Goal: Task Accomplishment & Management: Manage account settings

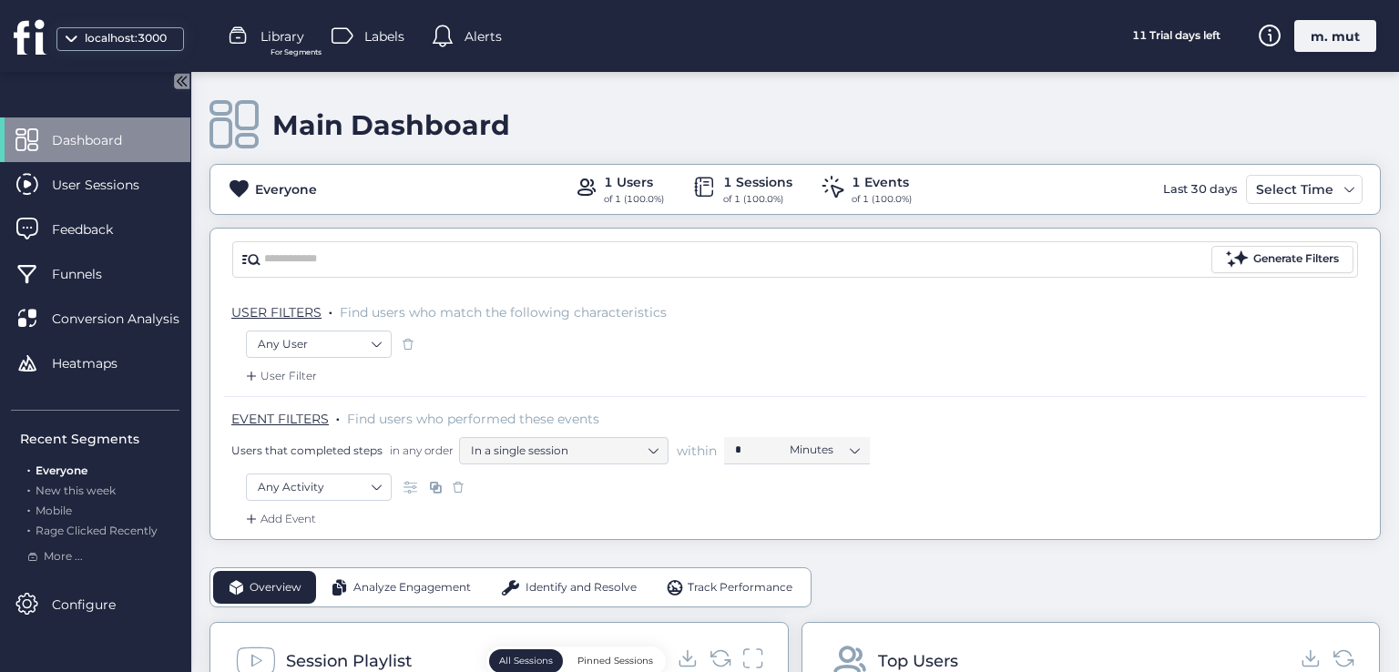
click at [1329, 30] on div "m. mut" at bounding box center [1336, 36] width 82 height 32
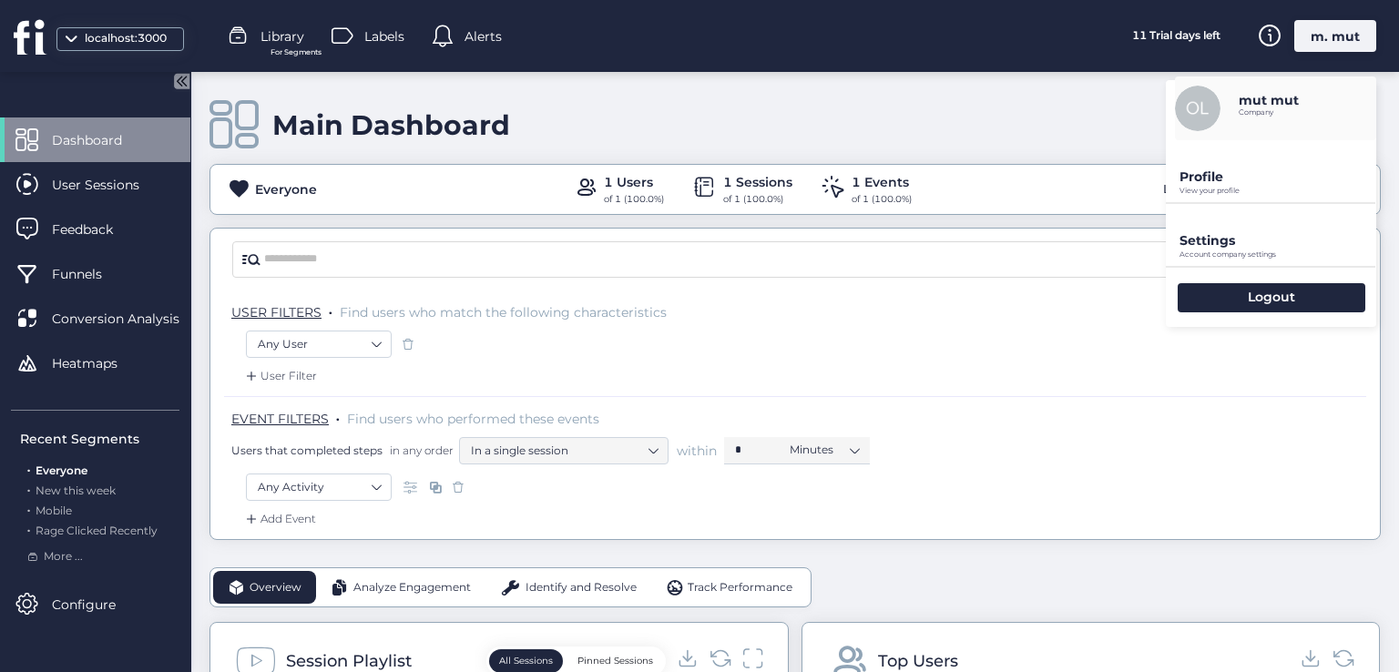
click at [1188, 181] on p "Profile" at bounding box center [1278, 177] width 197 height 16
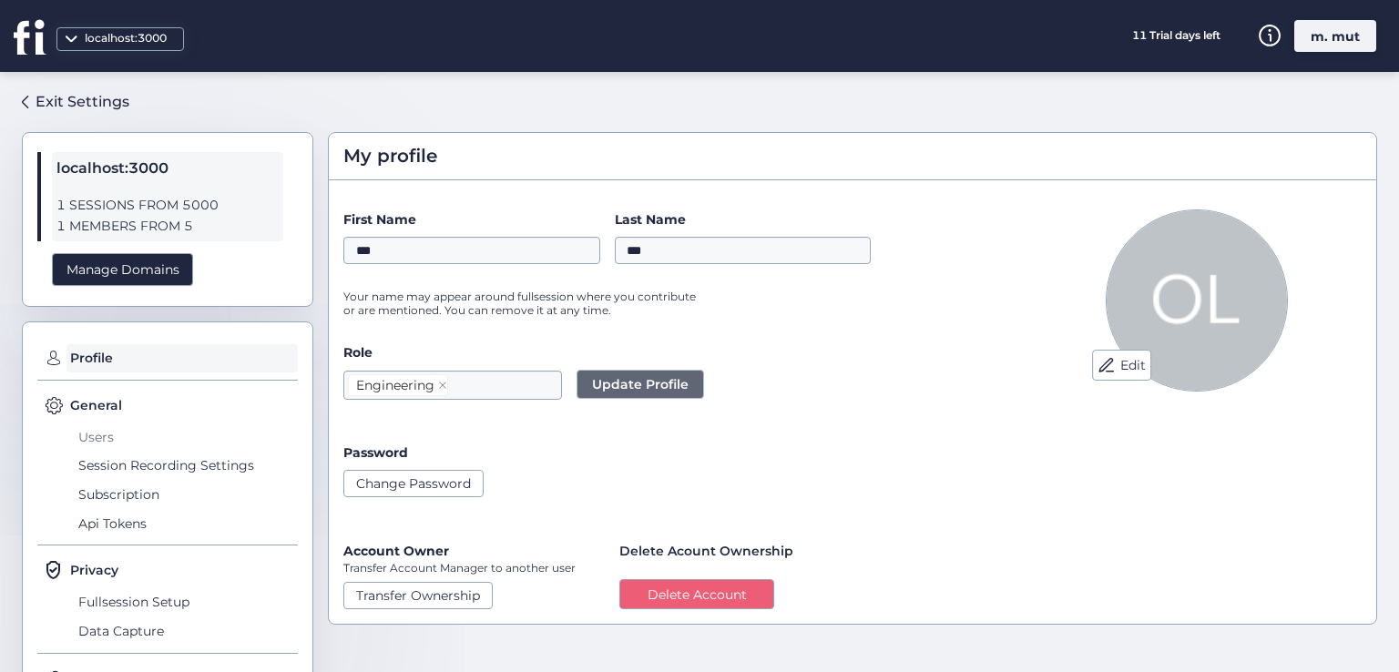
click at [103, 440] on span "Users" at bounding box center [186, 437] width 224 height 29
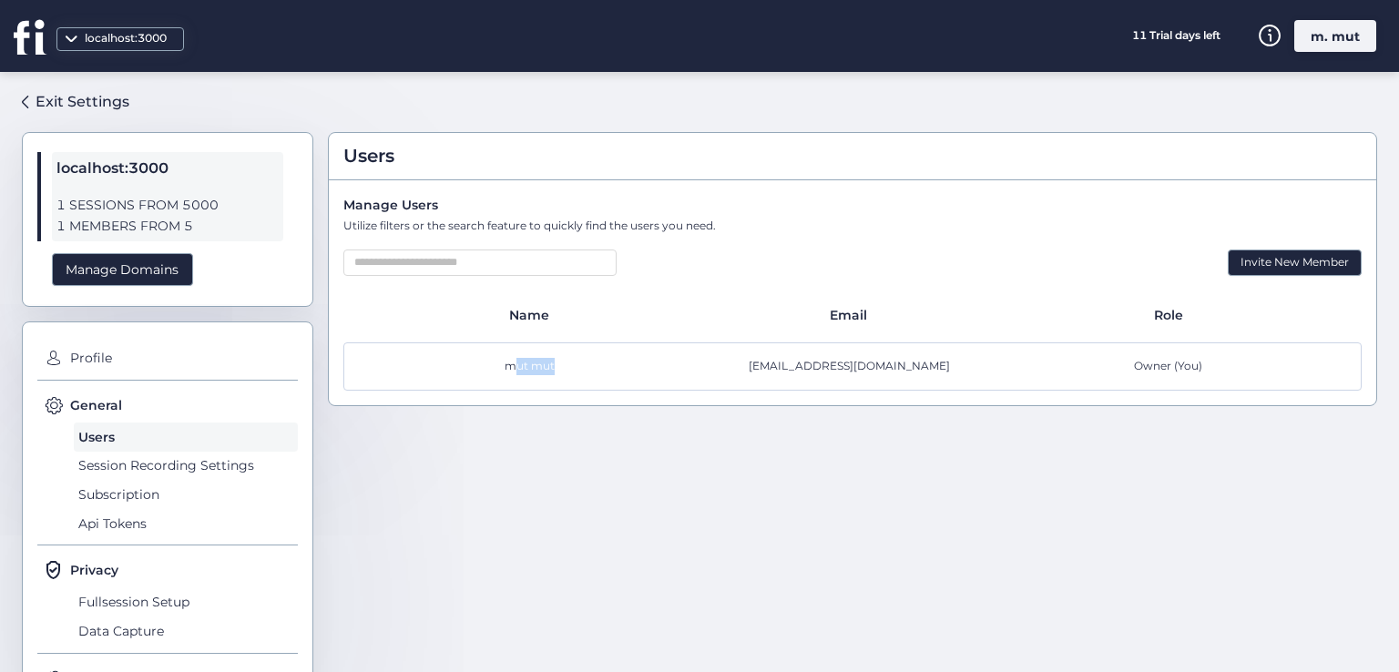
drag, startPoint x: 547, startPoint y: 363, endPoint x: 476, endPoint y: 363, distance: 70.1
click at [476, 363] on div "mut mut" at bounding box center [534, 366] width 320 height 17
click at [1160, 371] on span "Owner (You)" at bounding box center [1168, 366] width 68 height 17
drag, startPoint x: 1121, startPoint y: 362, endPoint x: 1190, endPoint y: 372, distance: 70.0
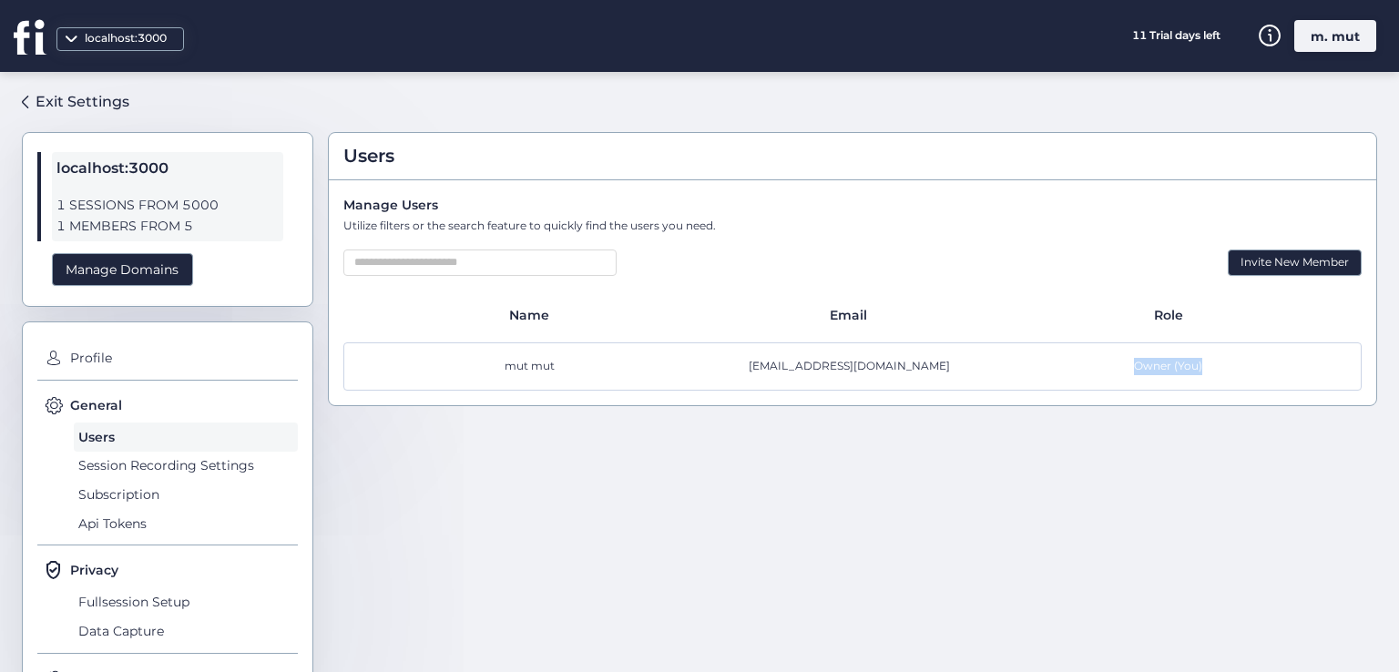
click at [1190, 372] on div "Owner (You)" at bounding box center [1172, 366] width 320 height 17
click at [1134, 365] on span "Owner (You)" at bounding box center [1168, 366] width 68 height 17
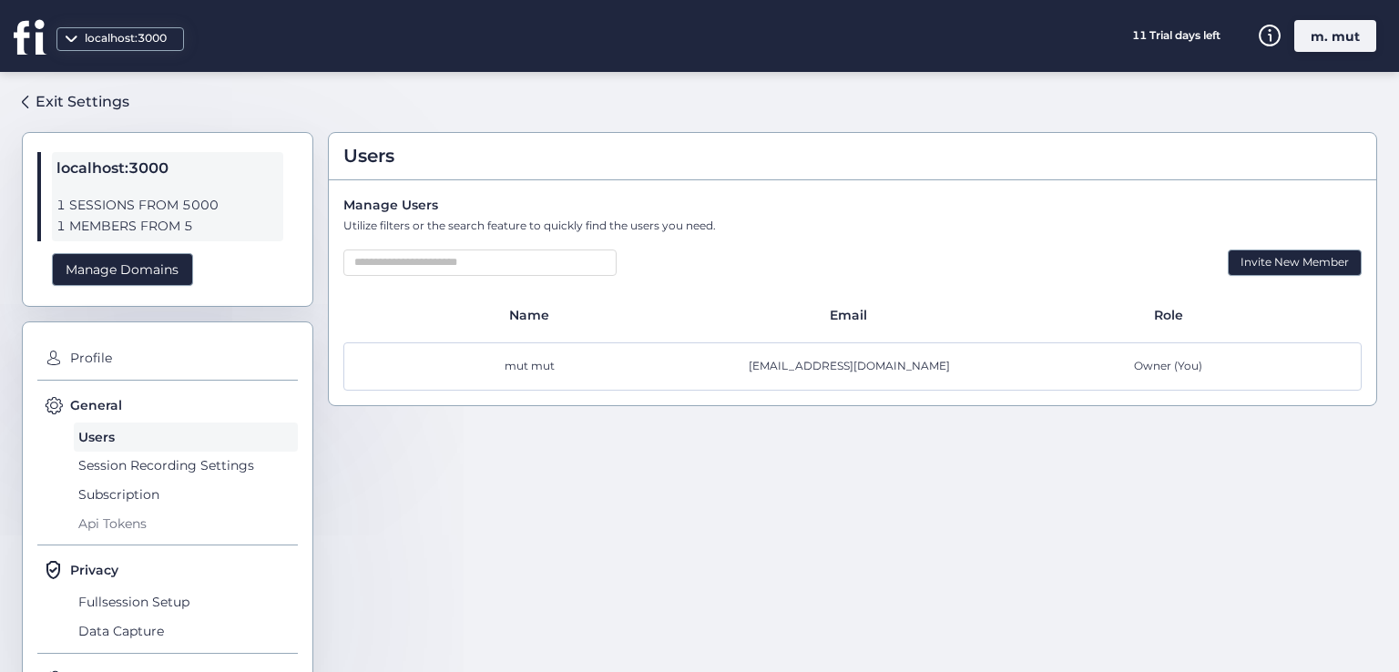
click at [131, 517] on span "Api Tokens" at bounding box center [186, 523] width 224 height 29
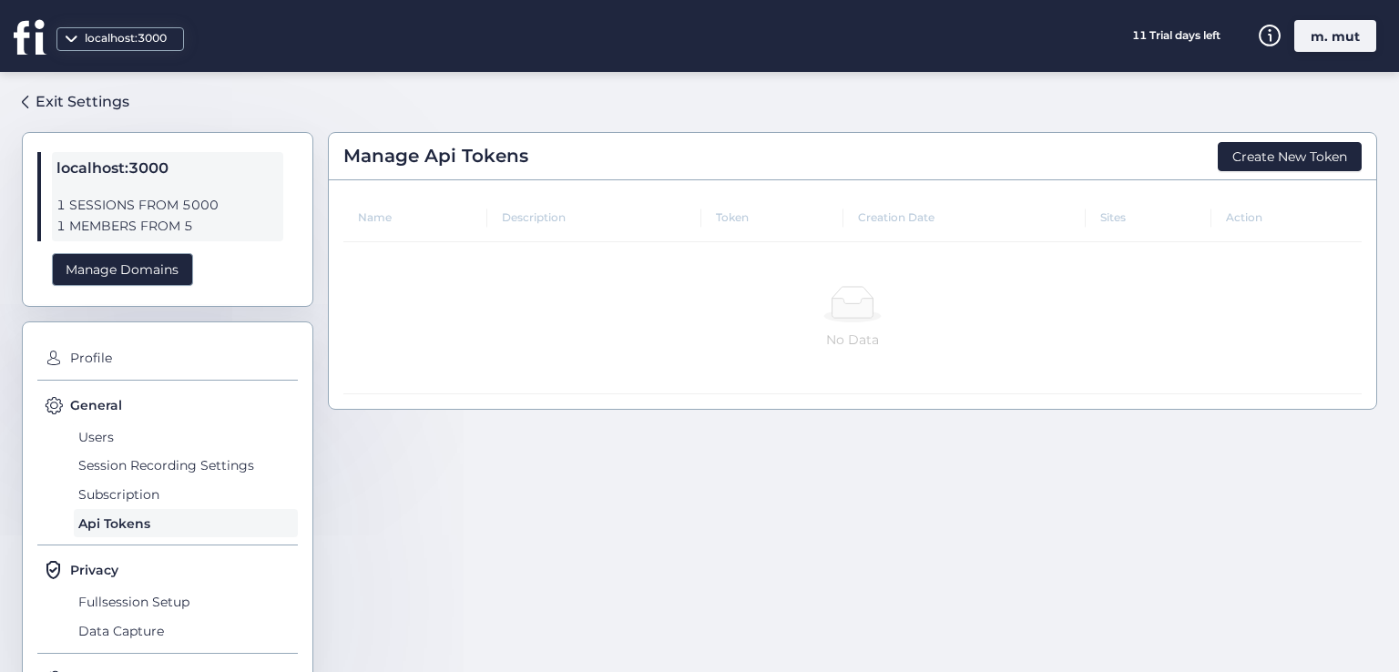
click at [1361, 23] on div "m. mut" at bounding box center [1336, 36] width 82 height 32
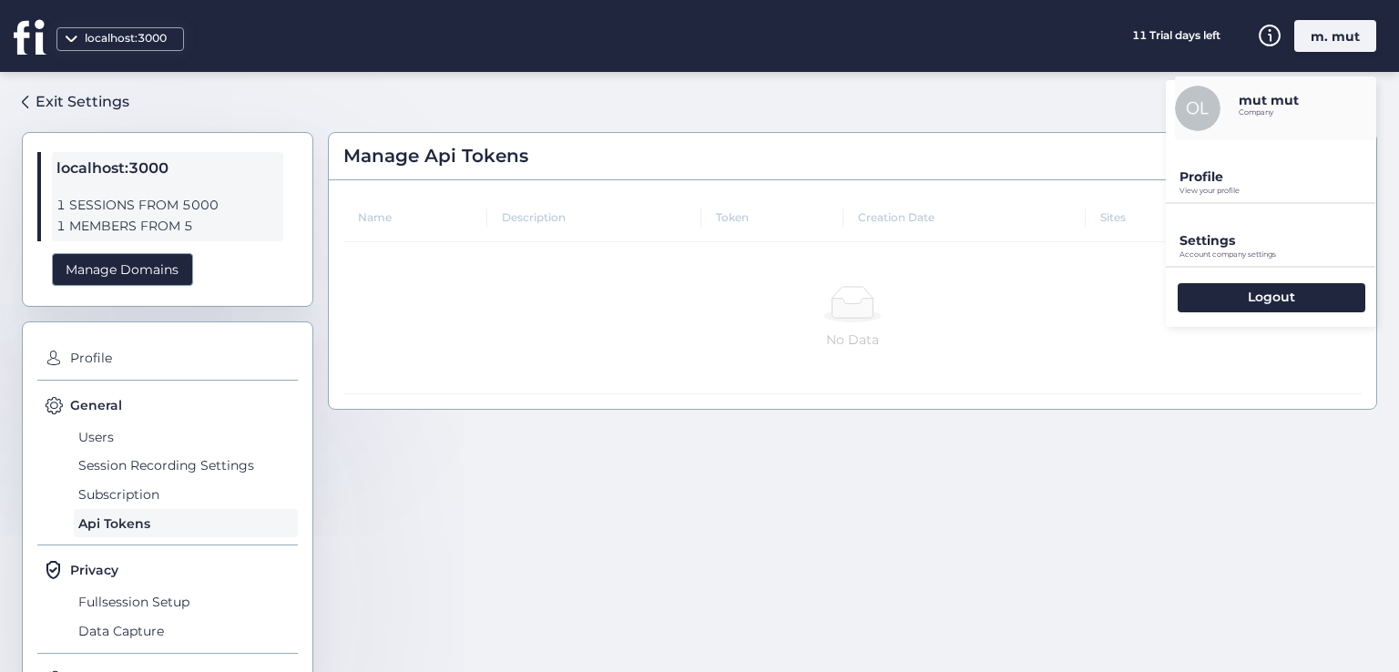
click at [1200, 166] on div "Profile View your profile" at bounding box center [1271, 171] width 210 height 62
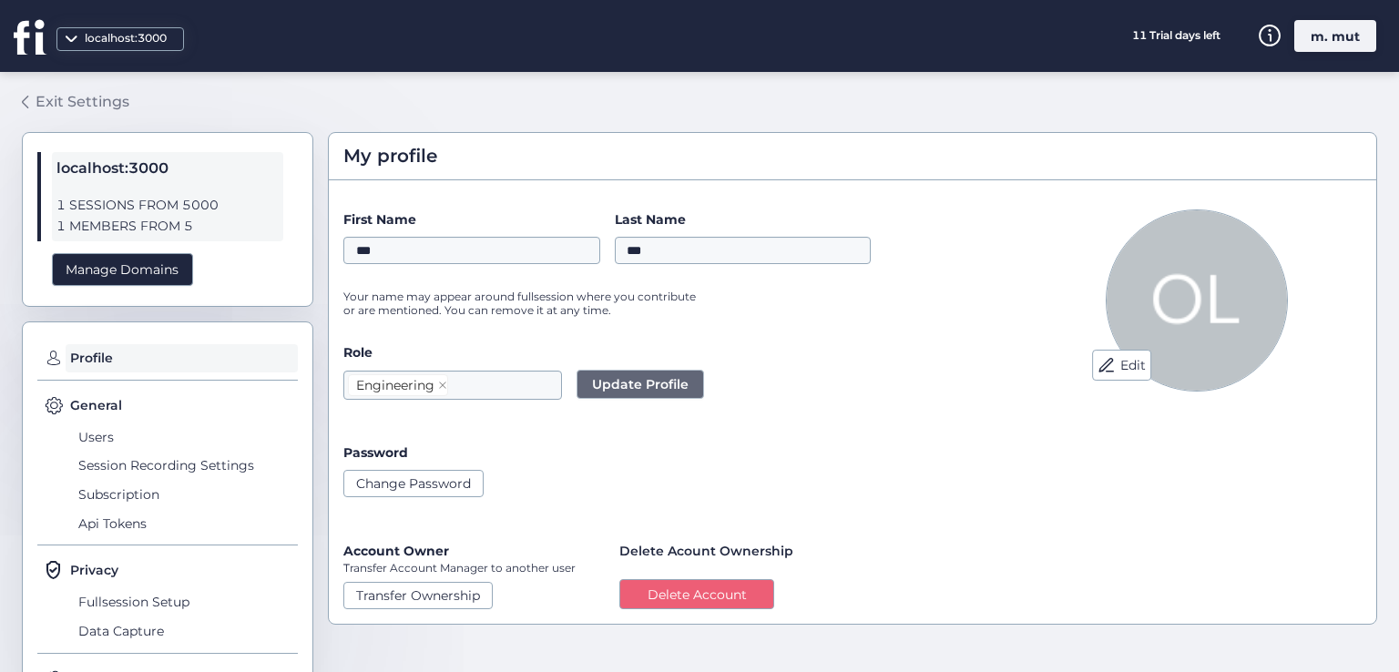
click at [70, 108] on div "Exit Settings" at bounding box center [83, 101] width 94 height 23
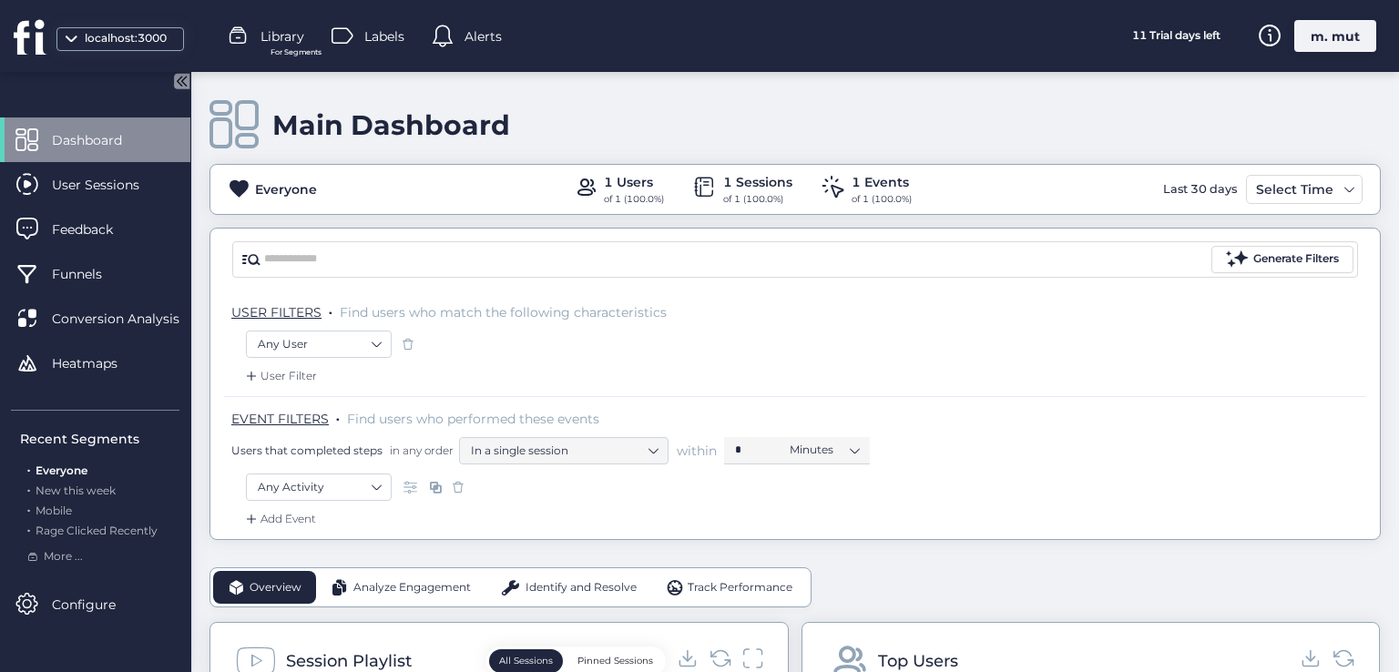
click at [1311, 37] on div "m. mut" at bounding box center [1336, 36] width 82 height 32
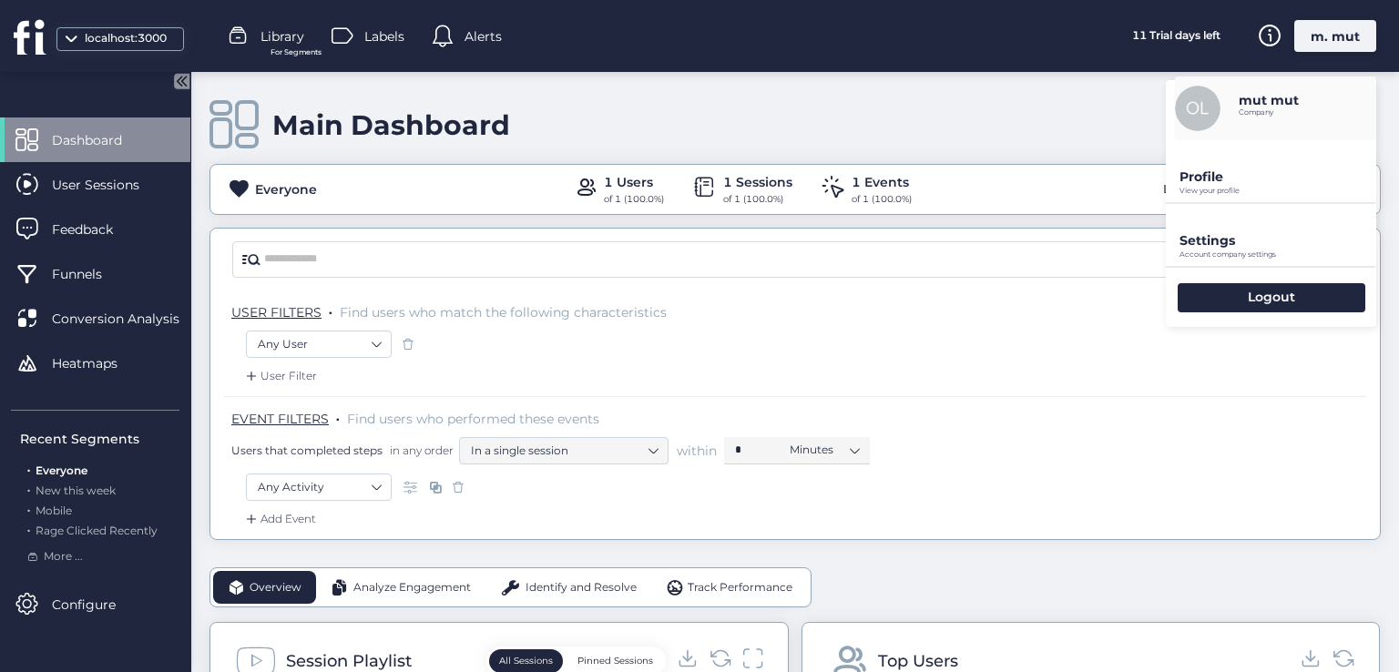
click at [1209, 169] on p "Profile" at bounding box center [1278, 177] width 197 height 16
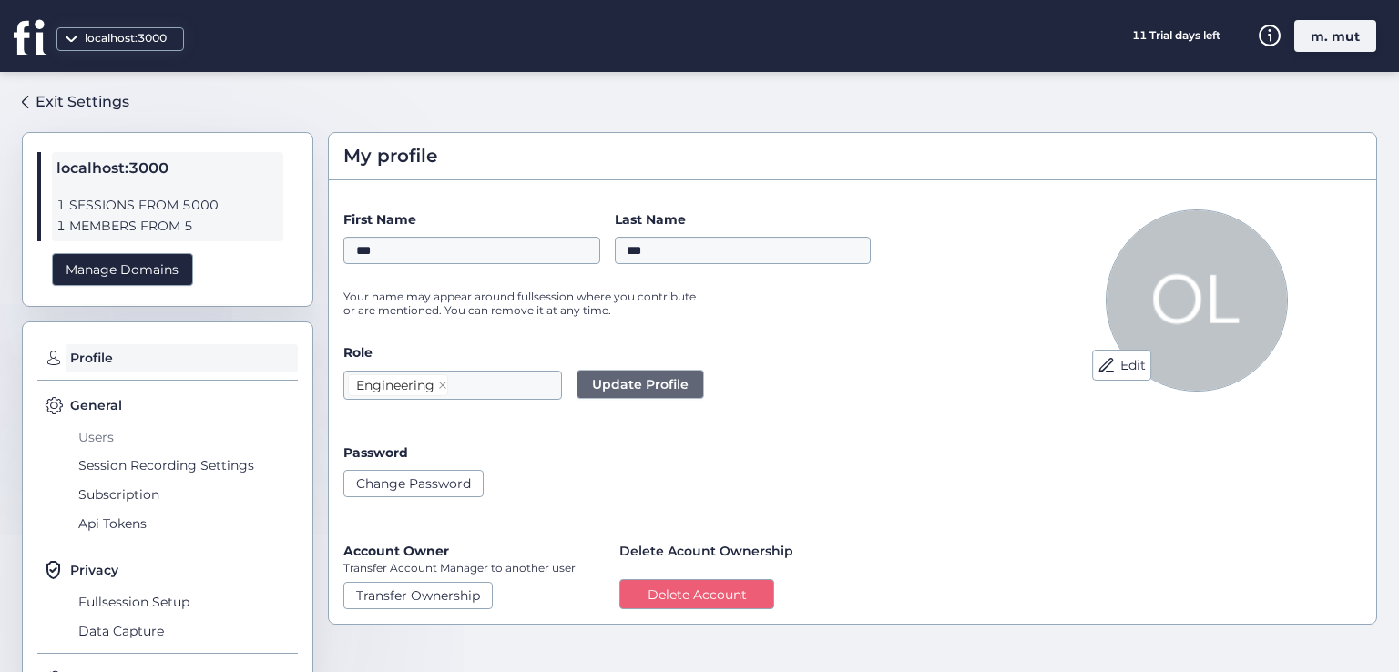
click at [100, 439] on span "Users" at bounding box center [186, 437] width 224 height 29
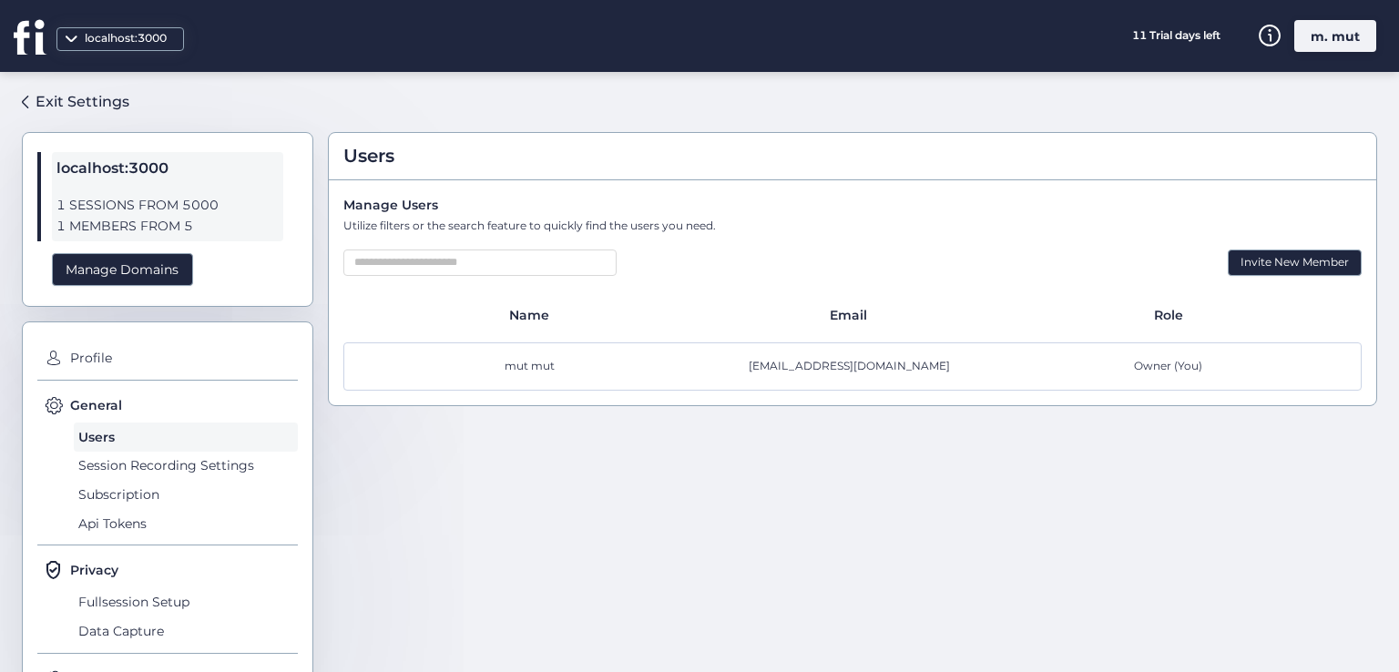
drag, startPoint x: 516, startPoint y: 373, endPoint x: 617, endPoint y: 364, distance: 101.5
click at [585, 376] on div "mut mut [EMAIL_ADDRESS][DOMAIN_NAME] Owner (You)" at bounding box center [852, 367] width 1019 height 48
drag, startPoint x: 1108, startPoint y: 375, endPoint x: 1122, endPoint y: 366, distance: 17.2
click at [1088, 380] on div "mut mut [EMAIL_ADDRESS][DOMAIN_NAME] Owner (You)" at bounding box center [852, 367] width 1019 height 48
click at [1137, 360] on span "Owner (You)" at bounding box center [1168, 366] width 68 height 17
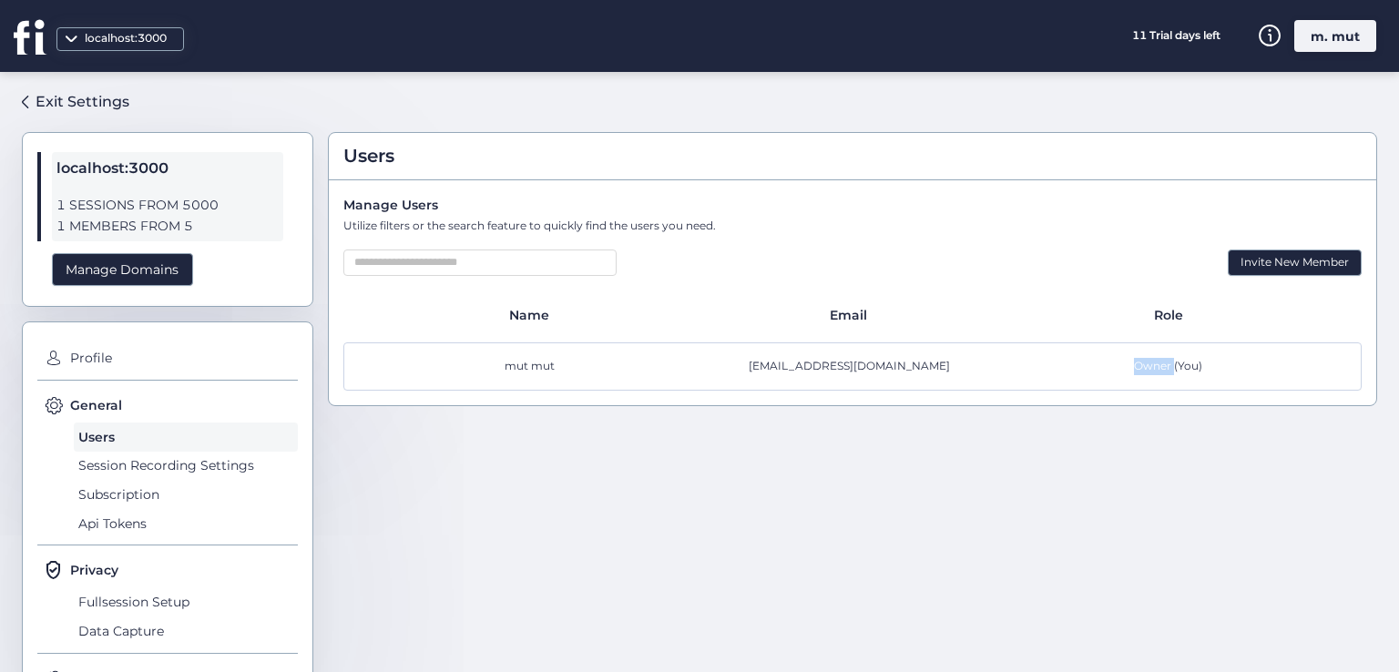
click at [1137, 360] on span "Owner (You)" at bounding box center [1168, 366] width 68 height 17
click at [883, 424] on div "Users Manage Users Utilize filters or the search feature to quickly find the us…" at bounding box center [852, 365] width 1049 height 557
click at [106, 523] on span "Api Tokens" at bounding box center [186, 523] width 224 height 29
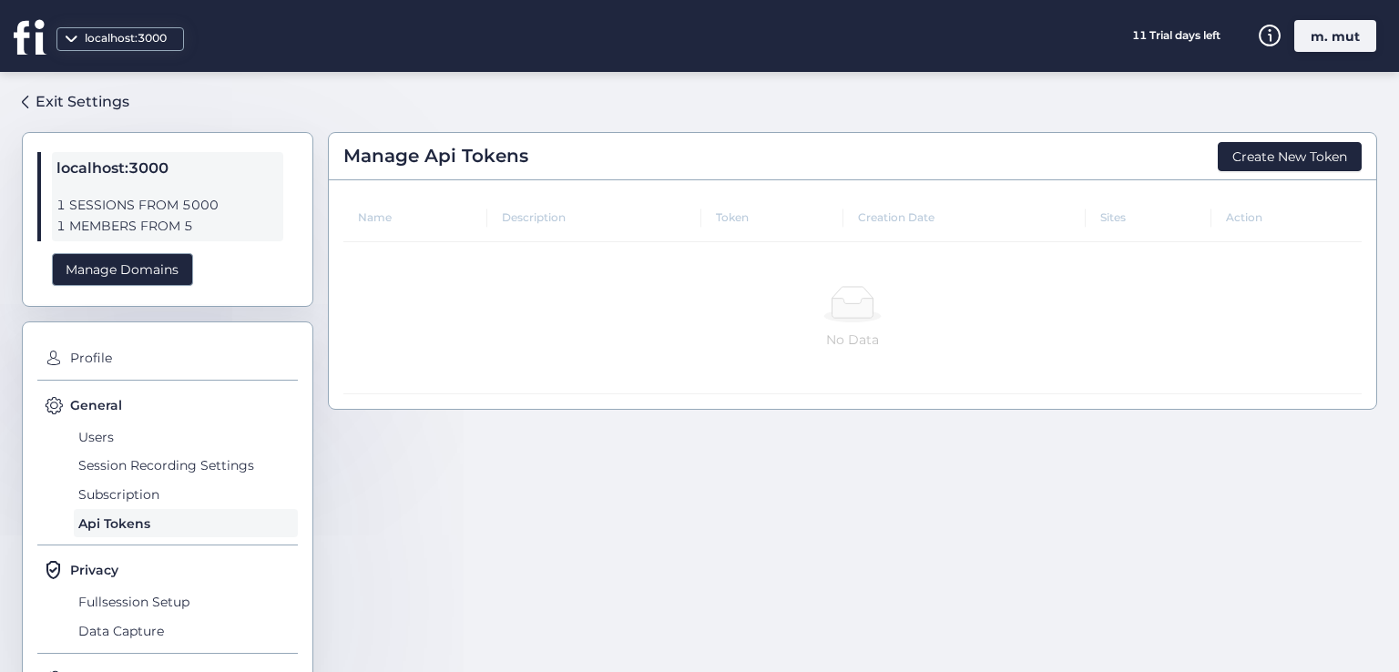
click at [1323, 29] on div "m. mut" at bounding box center [1336, 36] width 82 height 32
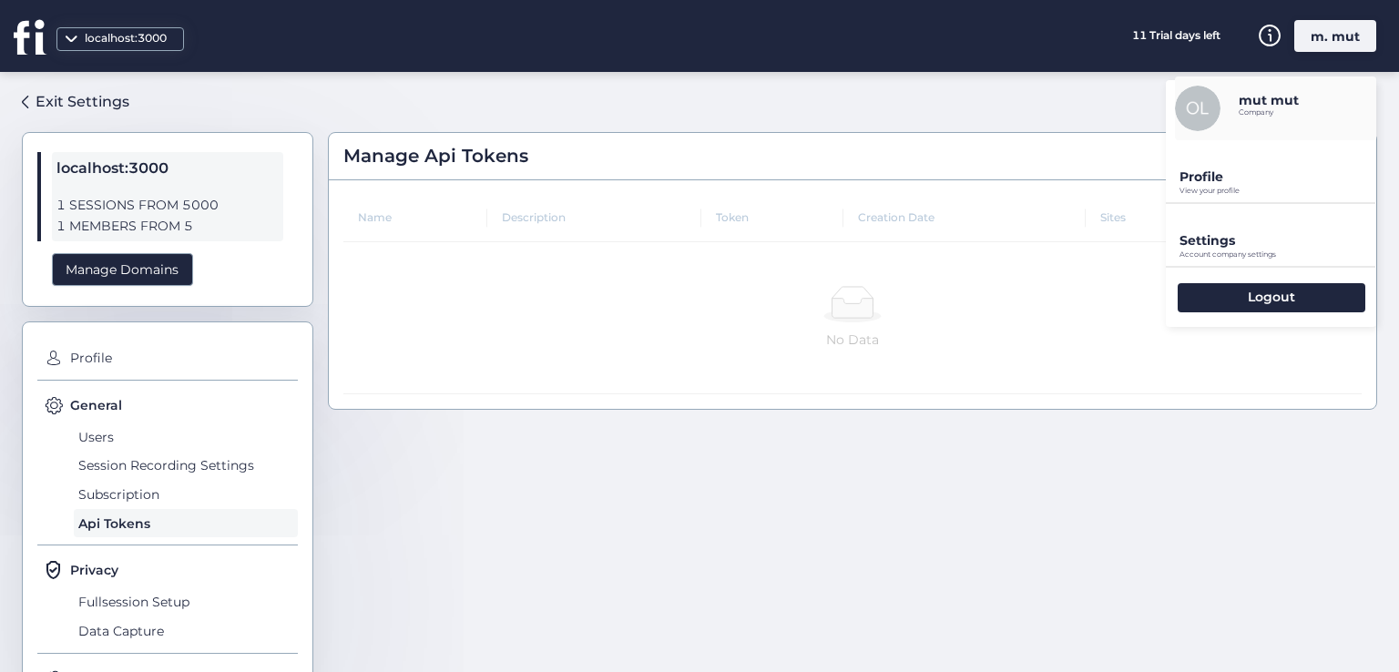
click at [1236, 230] on div "Settings Account company settings" at bounding box center [1271, 235] width 210 height 62
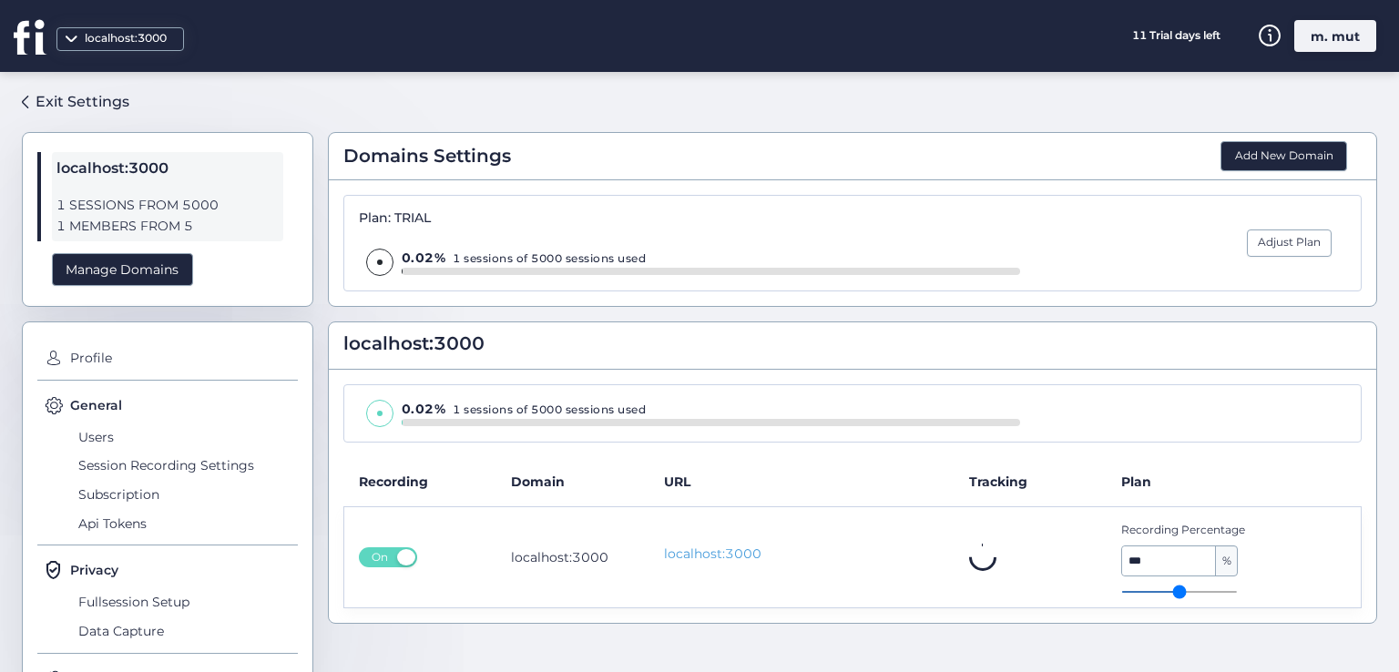
click at [97, 397] on span "General" at bounding box center [96, 405] width 52 height 20
drag, startPoint x: 102, startPoint y: 405, endPoint x: 58, endPoint y: 415, distance: 44.9
click at [97, 409] on span "General" at bounding box center [96, 405] width 52 height 20
click at [84, 402] on span "General" at bounding box center [96, 405] width 52 height 20
click at [64, 353] on div "Profile" at bounding box center [171, 358] width 253 height 29
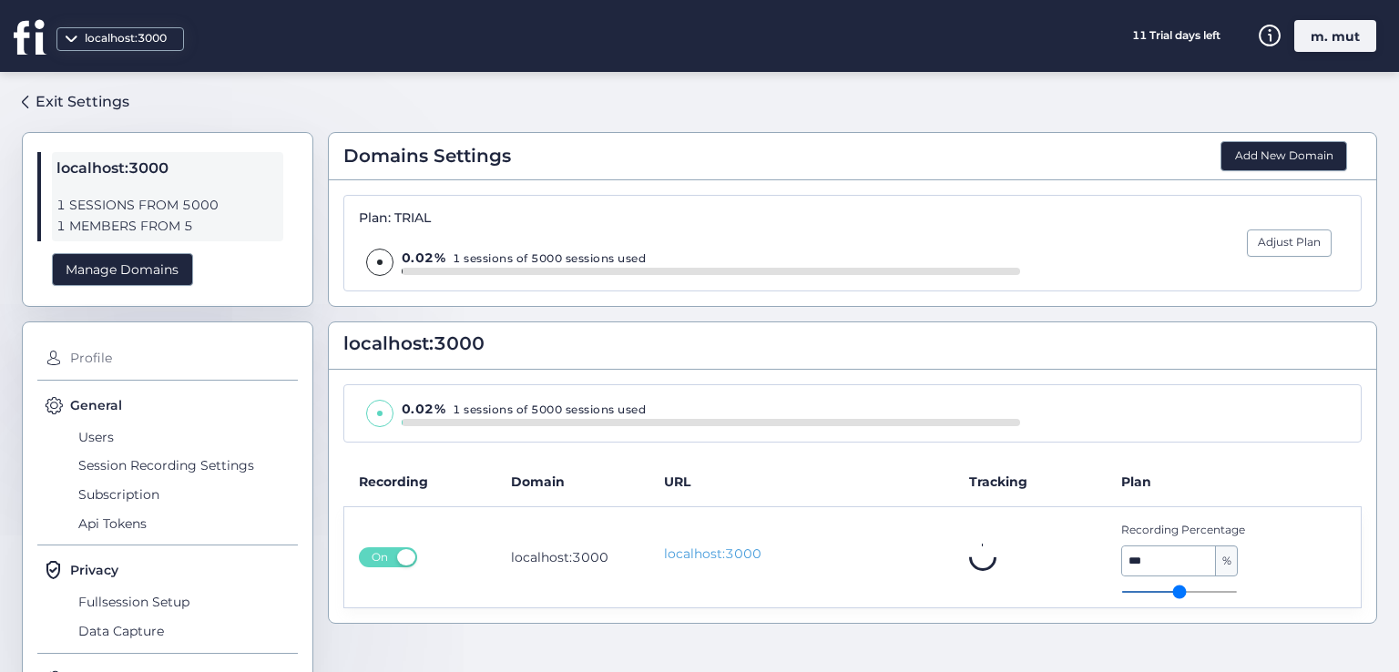
click at [77, 360] on span "Profile" at bounding box center [182, 358] width 232 height 29
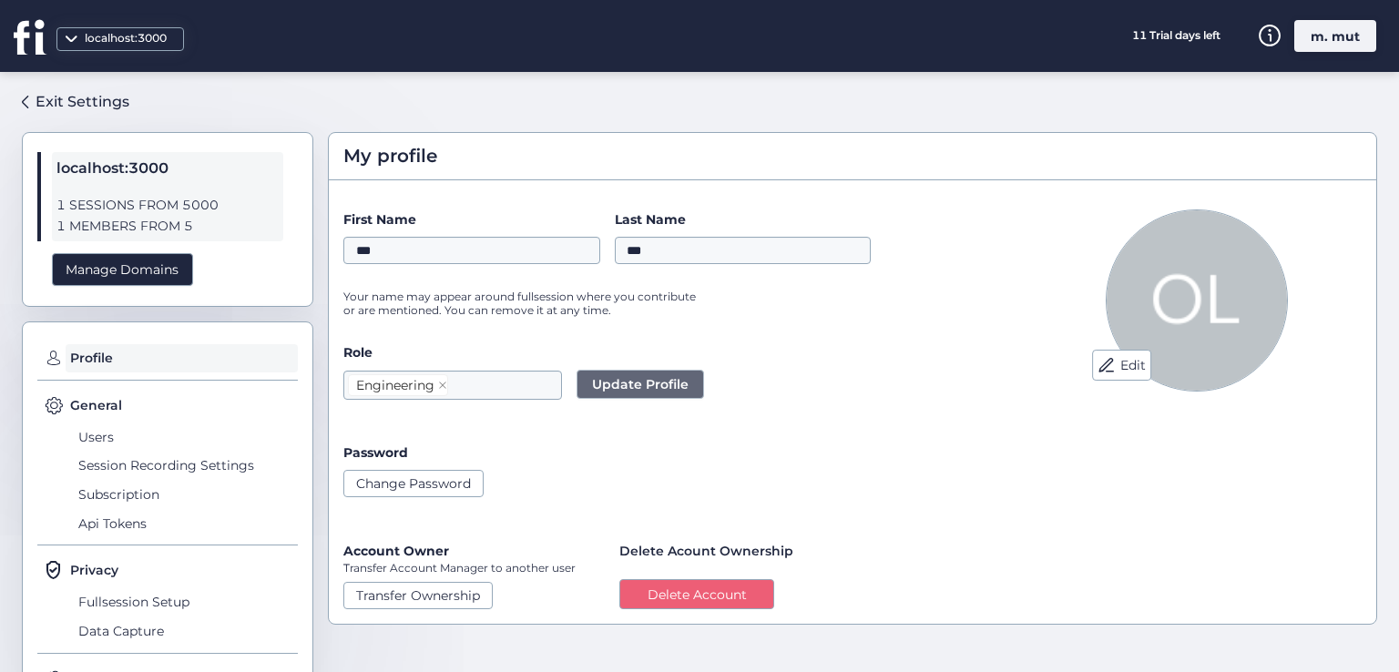
click at [107, 409] on span "General" at bounding box center [96, 405] width 52 height 20
click at [94, 566] on span "Privacy" at bounding box center [94, 570] width 48 height 20
click at [108, 260] on div "Manage Domains" at bounding box center [122, 270] width 141 height 34
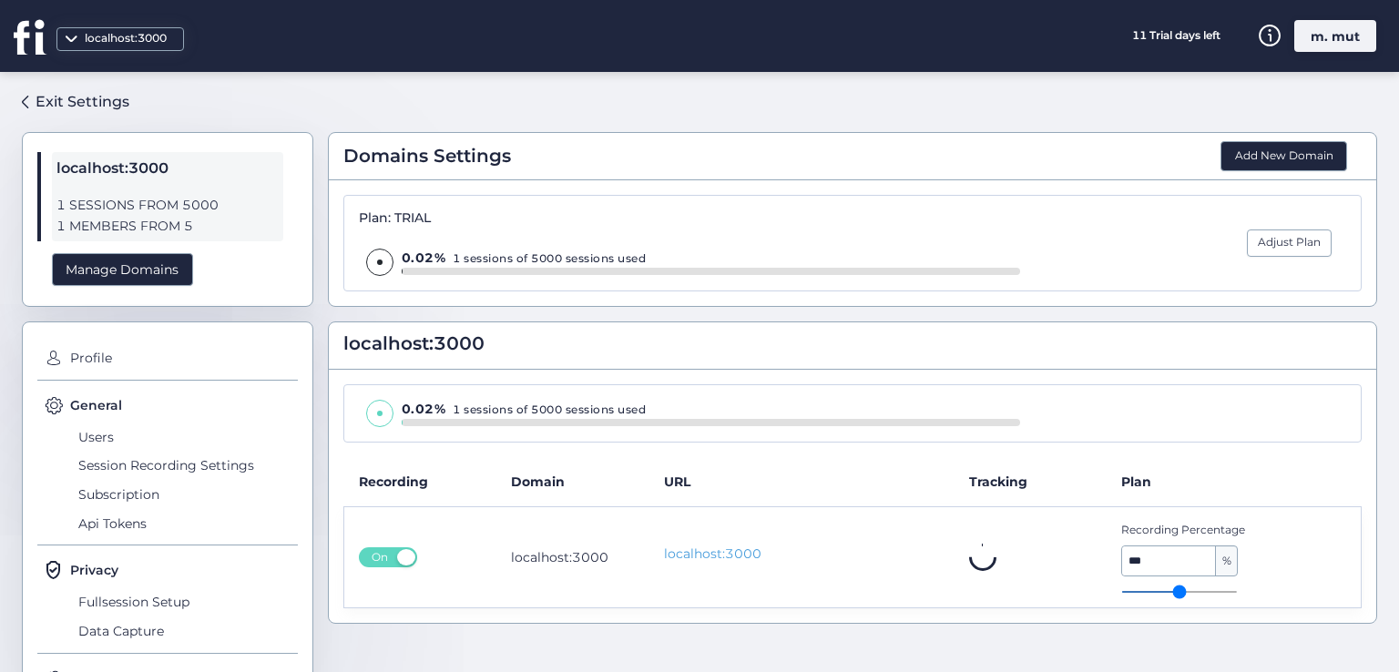
click at [1340, 20] on div "m. mut" at bounding box center [1336, 36] width 82 height 32
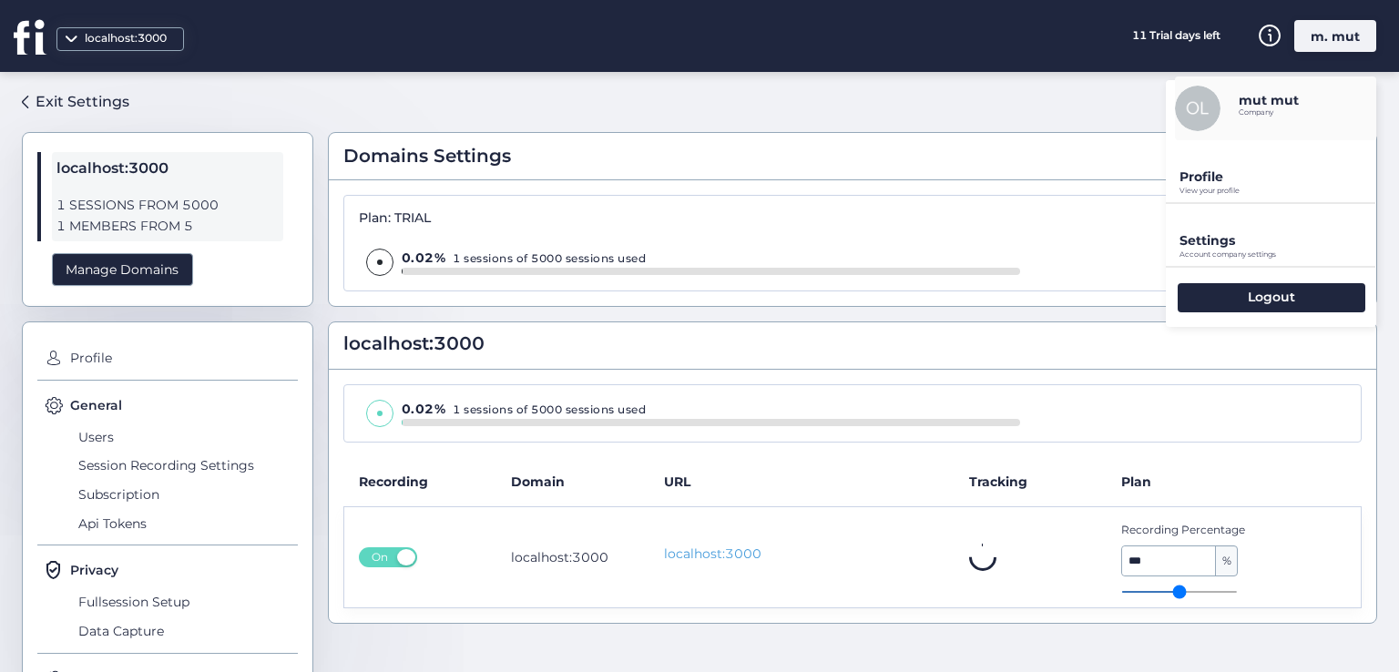
click at [1249, 181] on p "Profile" at bounding box center [1278, 177] width 197 height 16
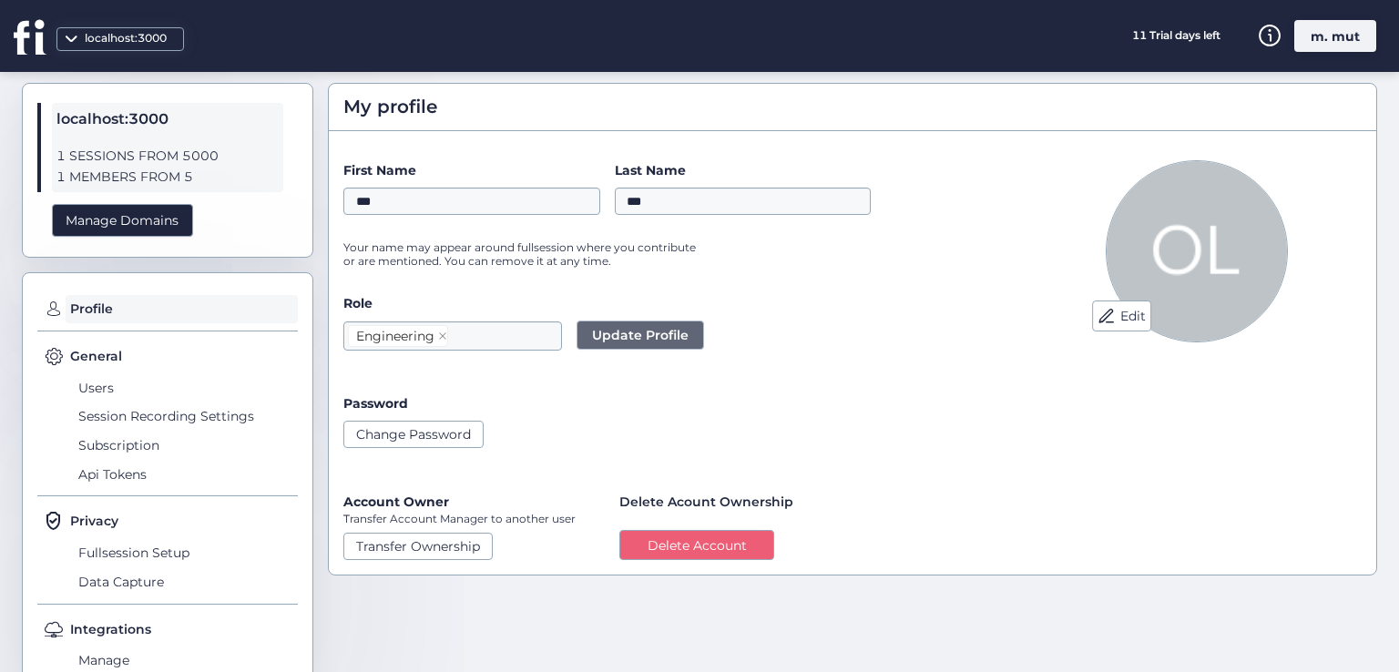
scroll to position [95, 0]
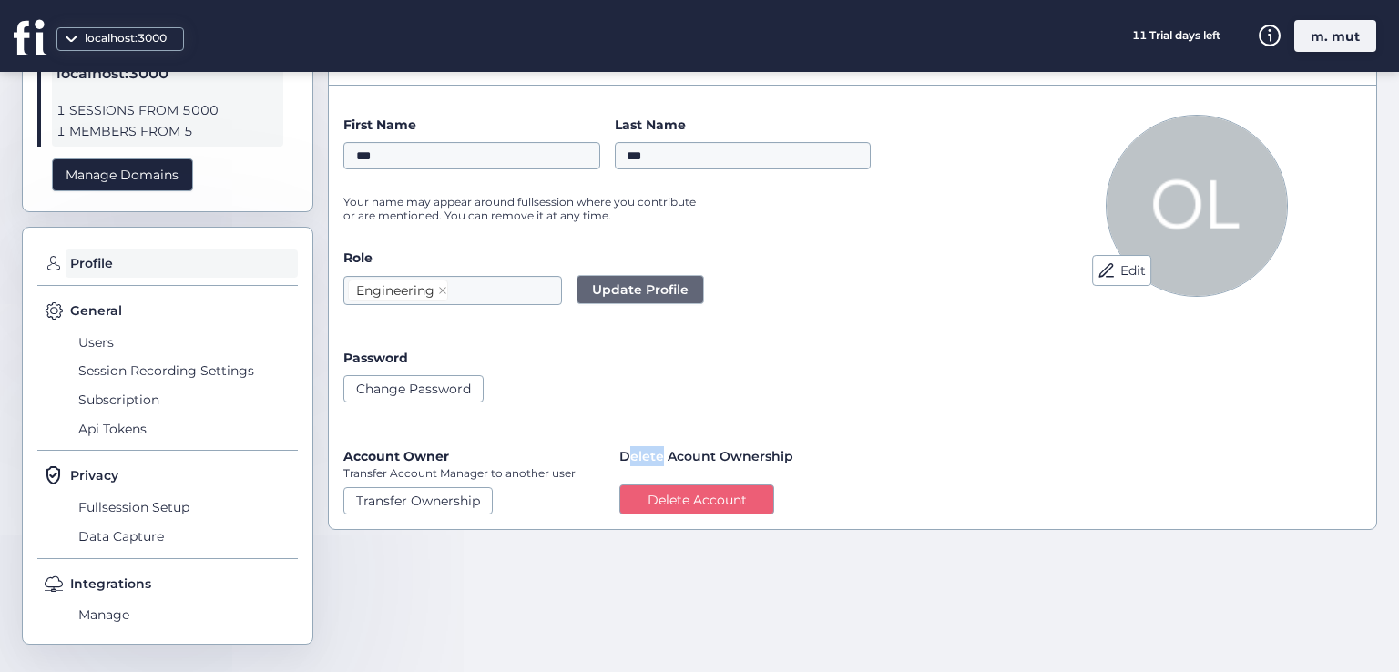
drag, startPoint x: 625, startPoint y: 442, endPoint x: 658, endPoint y: 459, distance: 37.1
click at [658, 459] on form "First Name *** Last Name *** Your name may appear around fullsession where you …" at bounding box center [673, 315] width 660 height 400
click at [658, 459] on span "Delete Acount Ownership" at bounding box center [706, 456] width 174 height 20
click at [676, 462] on span "Delete Acount Ownership" at bounding box center [706, 456] width 174 height 20
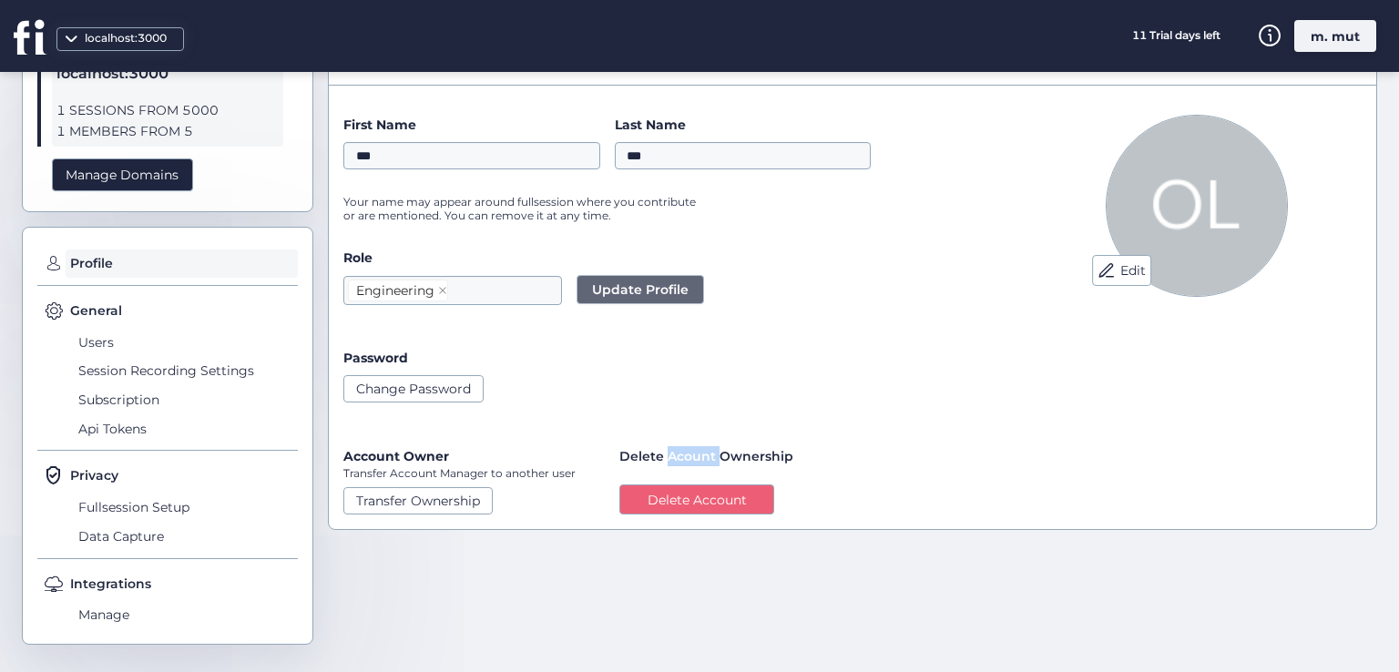
click at [676, 462] on span "Delete Acount Ownership" at bounding box center [706, 456] width 174 height 20
click at [753, 363] on div "Password" at bounding box center [673, 358] width 660 height 20
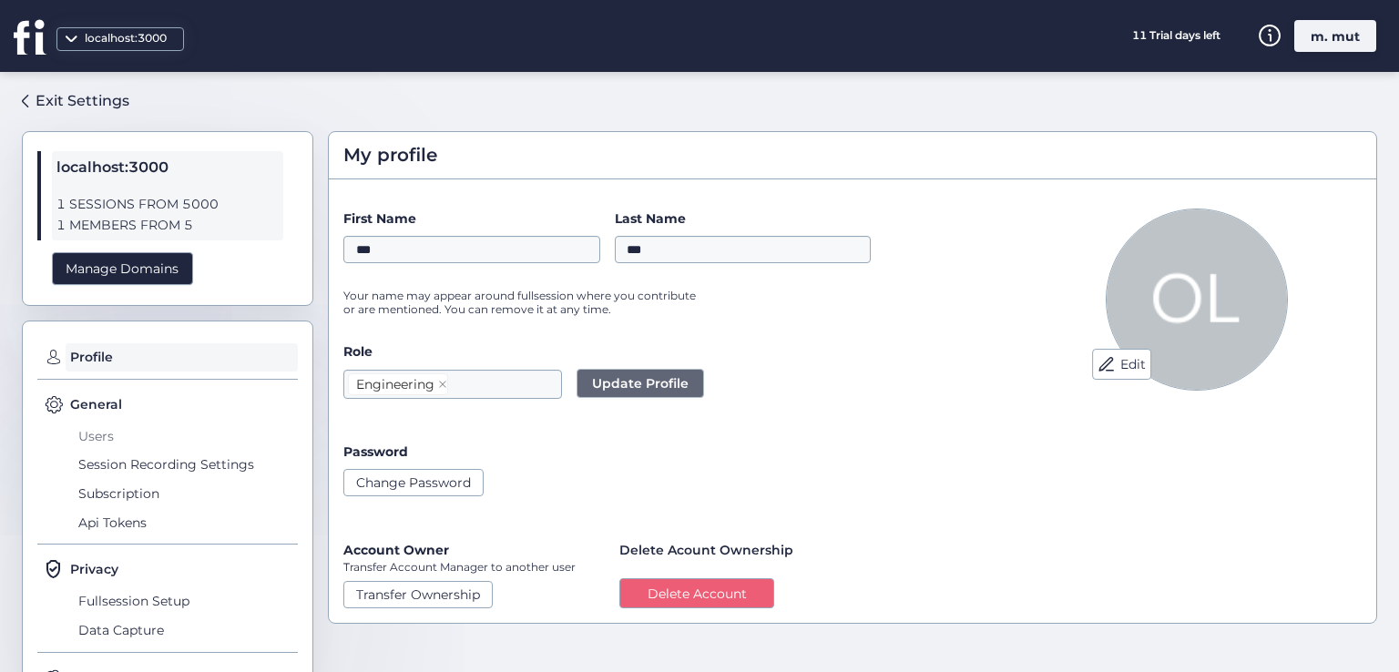
scroll to position [0, 0]
click at [302, 303] on div "localhost:3000 1 SESSIONS FROM 5000 1 MEMBERS FROM 5 Manage Domains" at bounding box center [168, 219] width 292 height 175
